Goal: Information Seeking & Learning: Learn about a topic

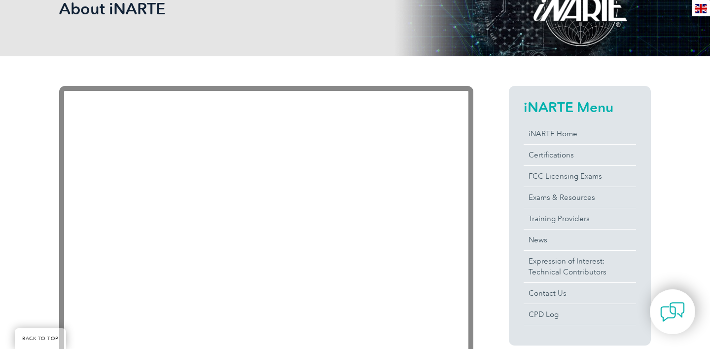
scroll to position [170, 0]
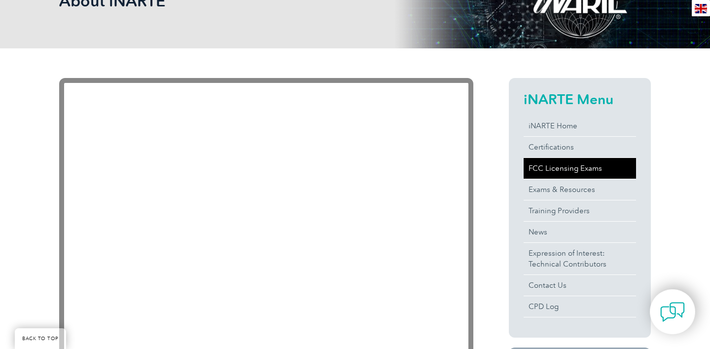
click at [540, 165] on link "FCC Licensing Exams" at bounding box center [580, 168] width 112 height 21
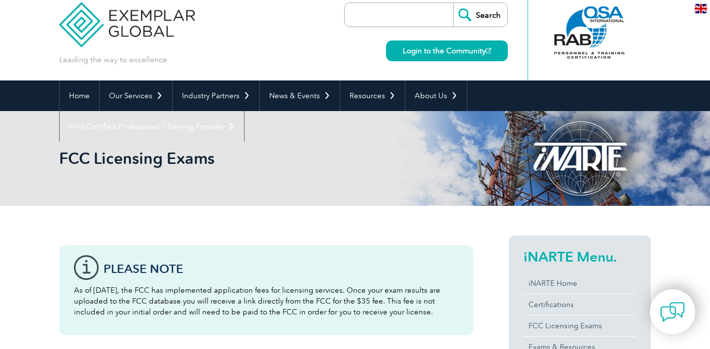
scroll to position [11, 0]
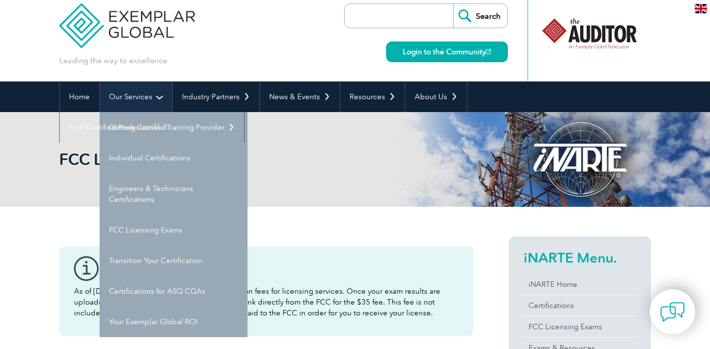
click at [152, 100] on link "Our Services" at bounding box center [136, 96] width 73 height 31
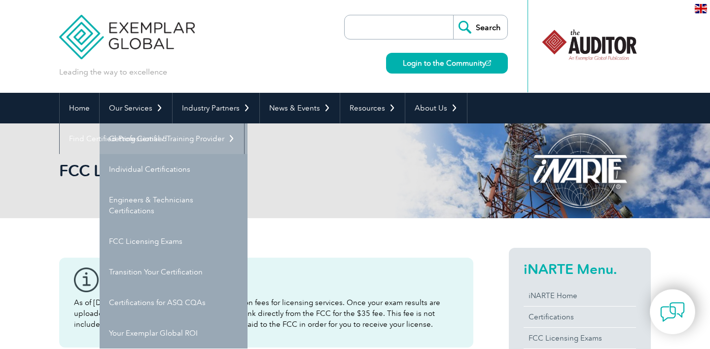
click at [152, 132] on link "Getting Certified" at bounding box center [174, 138] width 148 height 31
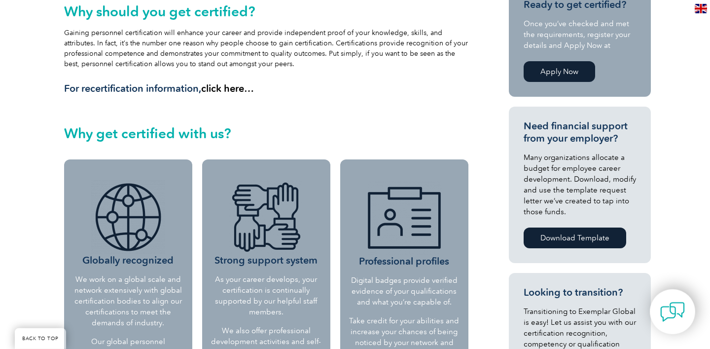
scroll to position [267, 0]
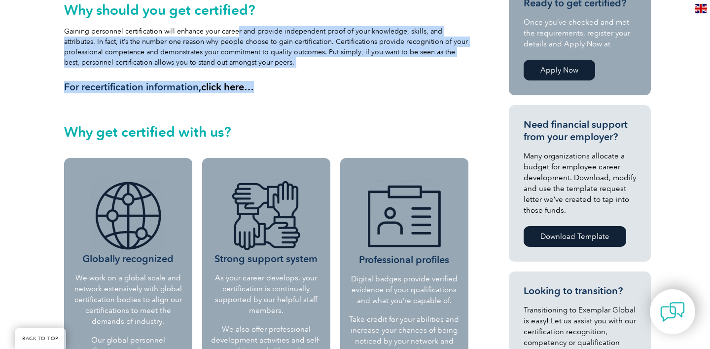
drag, startPoint x: 232, startPoint y: 33, endPoint x: 325, endPoint y: 83, distance: 105.7
click at [326, 84] on div "Why should you get certified? Gaining personnel certification will enhance your…" at bounding box center [266, 47] width 404 height 91
click at [325, 83] on h3 "For recertification information, click here…" at bounding box center [266, 87] width 404 height 12
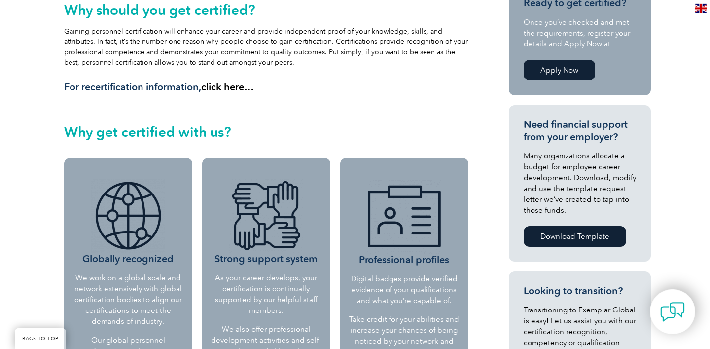
drag, startPoint x: 321, startPoint y: 18, endPoint x: 318, endPoint y: 61, distance: 43.0
click at [318, 61] on div "Why should you get certified? Gaining personnel certification will enhance your…" at bounding box center [266, 47] width 404 height 91
drag, startPoint x: 318, startPoint y: 61, endPoint x: 307, endPoint y: 88, distance: 28.9
click at [307, 88] on div "Why should you get certified? Gaining personnel certification will enhance your…" at bounding box center [266, 47] width 404 height 91
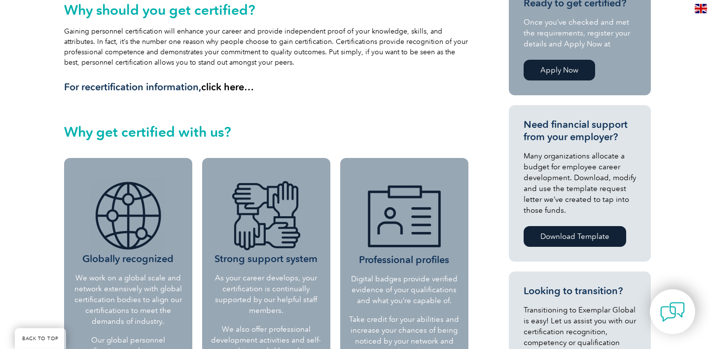
click at [307, 88] on h3 "For recertification information, click here…" at bounding box center [266, 87] width 404 height 12
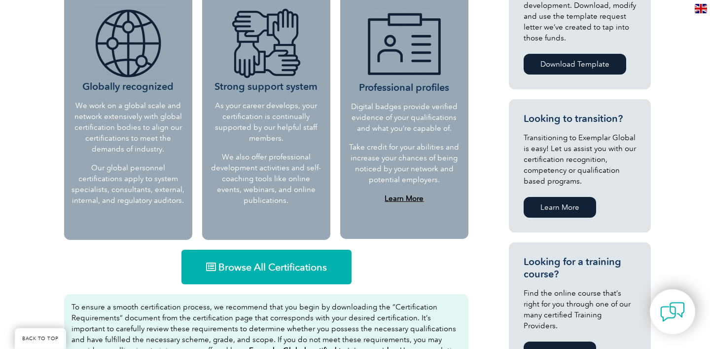
scroll to position [440, 0]
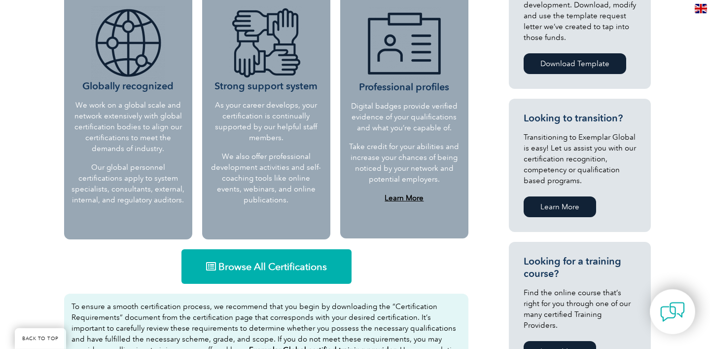
click at [274, 271] on span "Browse All Certifications" at bounding box center [272, 266] width 109 height 10
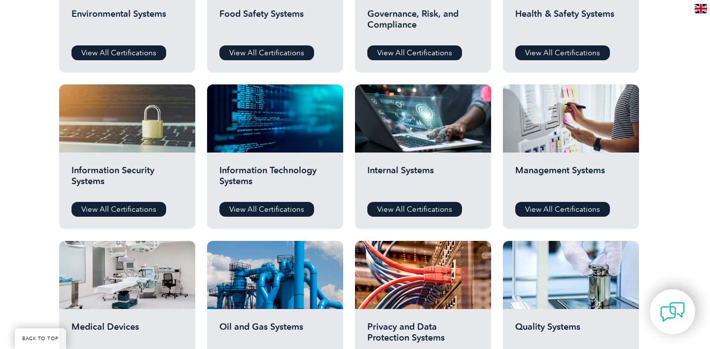
scroll to position [433, 0]
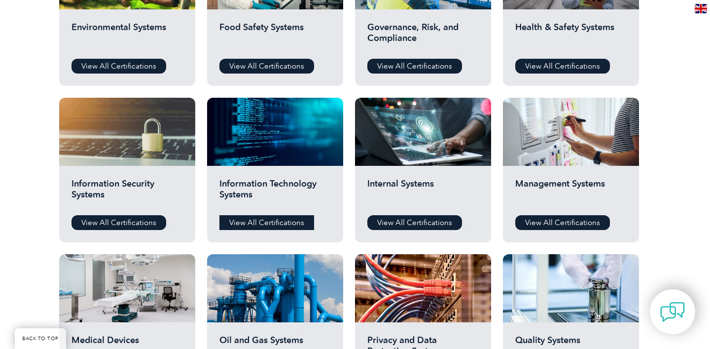
click at [281, 221] on link "View All Certifications" at bounding box center [266, 222] width 95 height 15
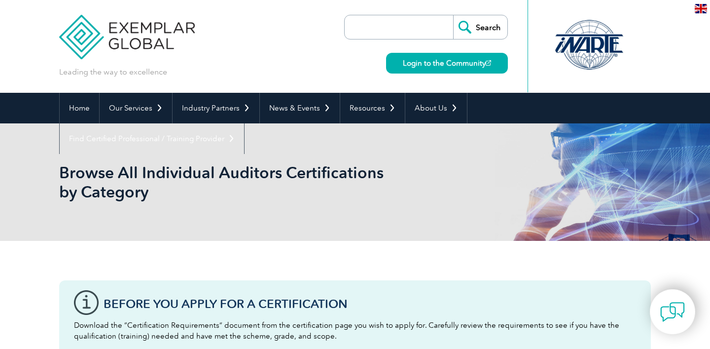
click at [579, 47] on div at bounding box center [590, 45] width 98 height 54
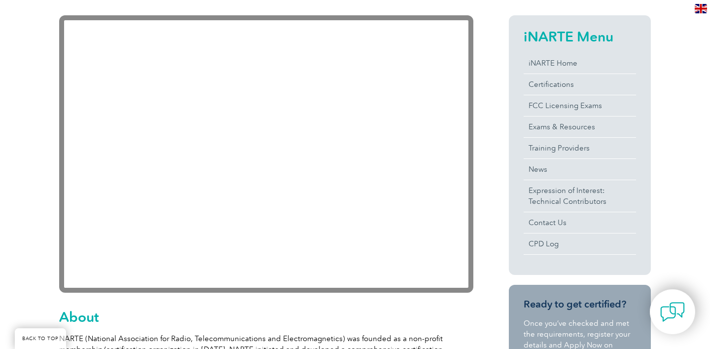
scroll to position [234, 0]
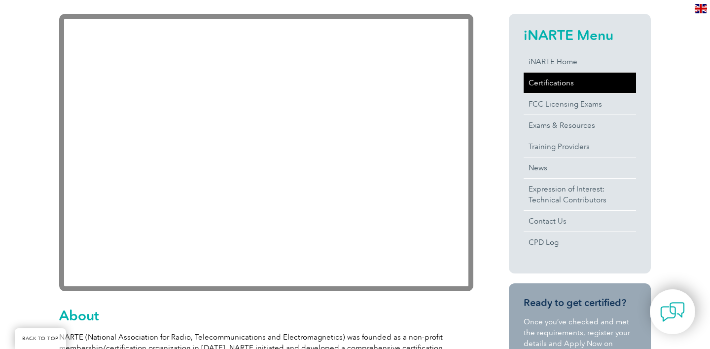
click at [543, 78] on link "Certifications" at bounding box center [580, 83] width 112 height 21
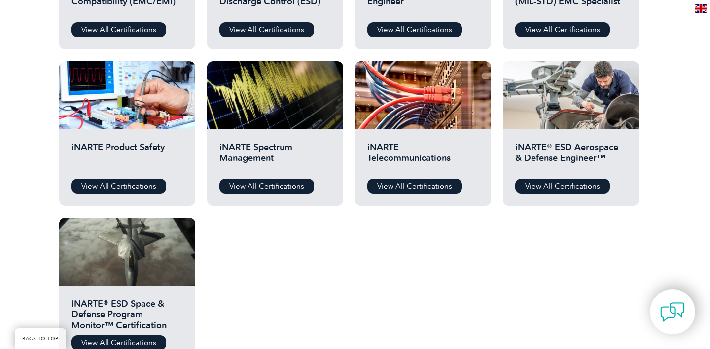
scroll to position [471, 0]
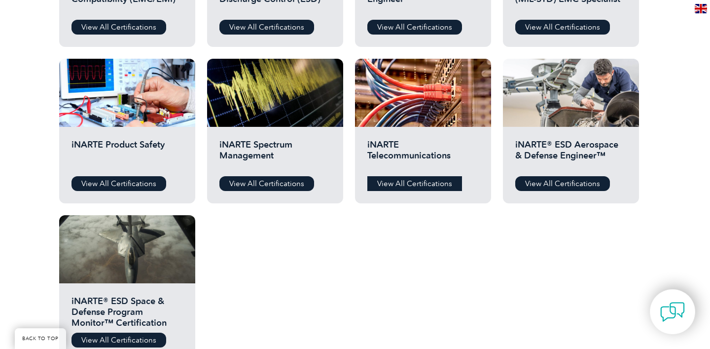
click at [404, 186] on link "View All Certifications" at bounding box center [414, 183] width 95 height 15
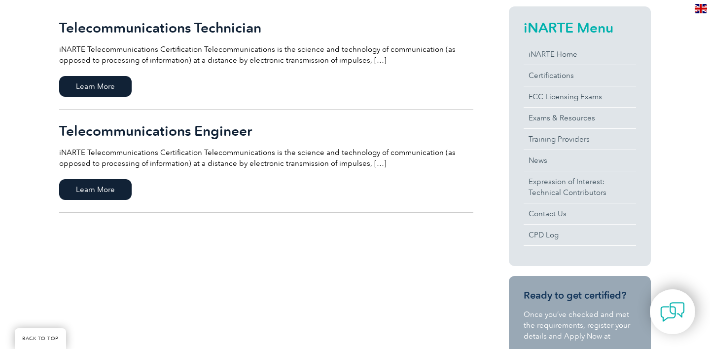
scroll to position [251, 0]
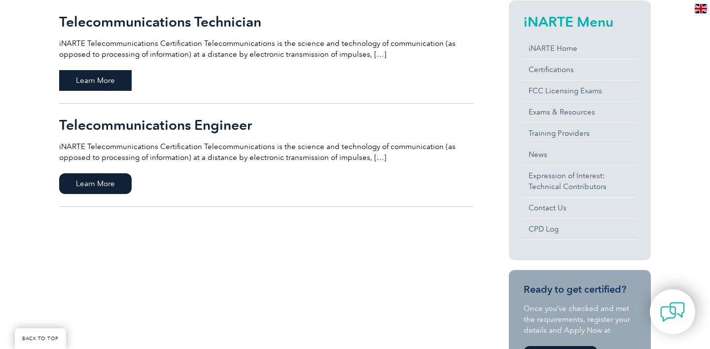
click at [95, 83] on span "Learn More" at bounding box center [95, 80] width 73 height 21
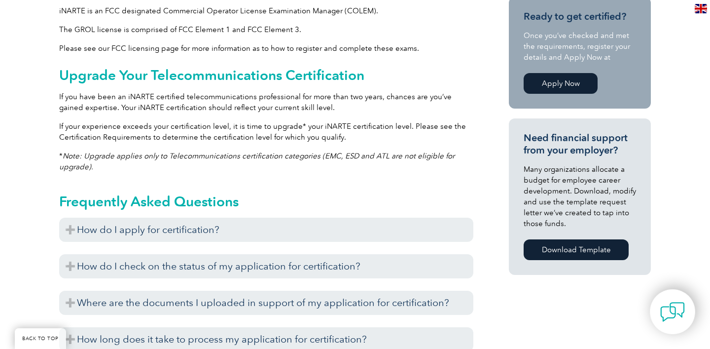
scroll to position [601, 0]
